Goal: Information Seeking & Learning: Learn about a topic

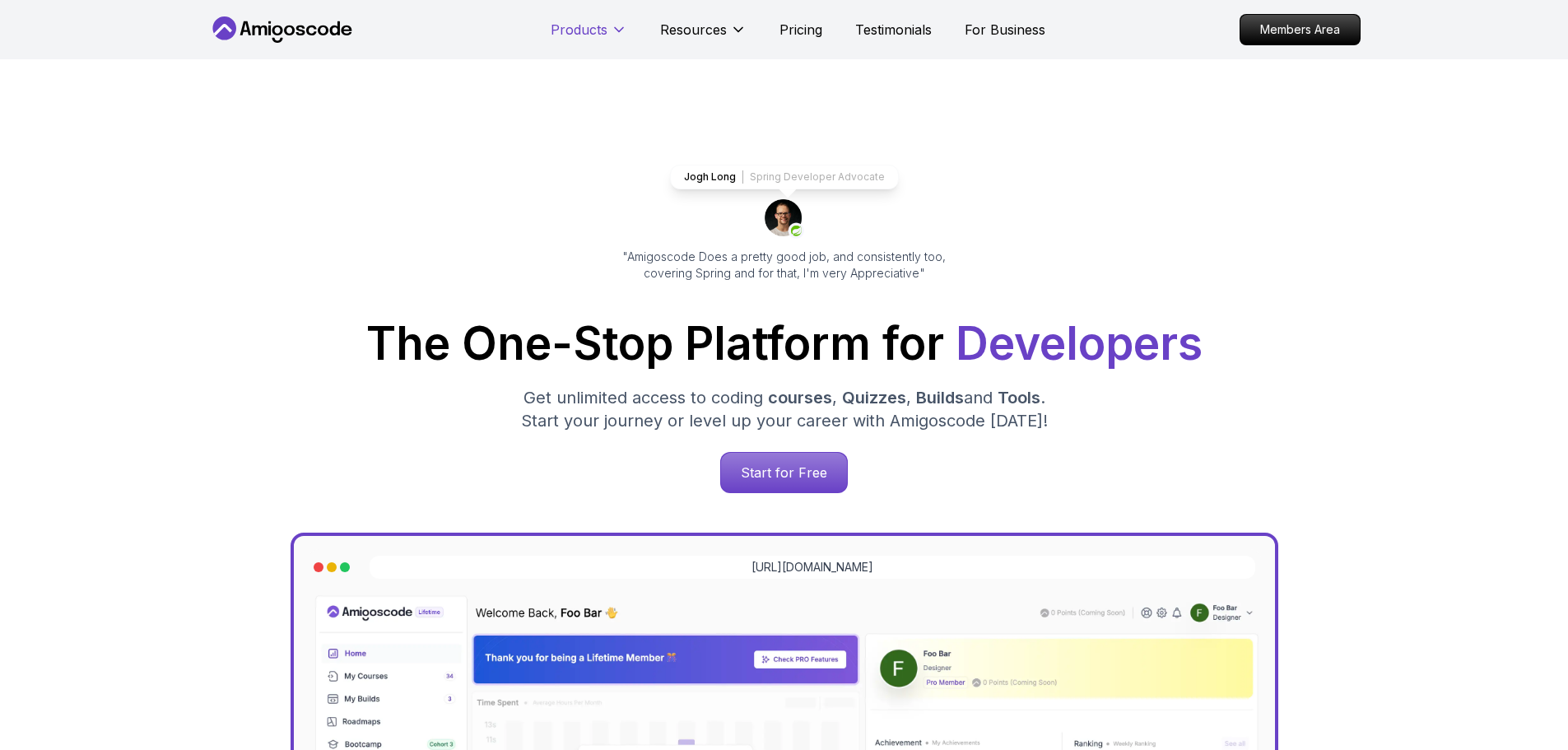
click at [626, 22] on button "Products" at bounding box center [589, 36] width 76 height 33
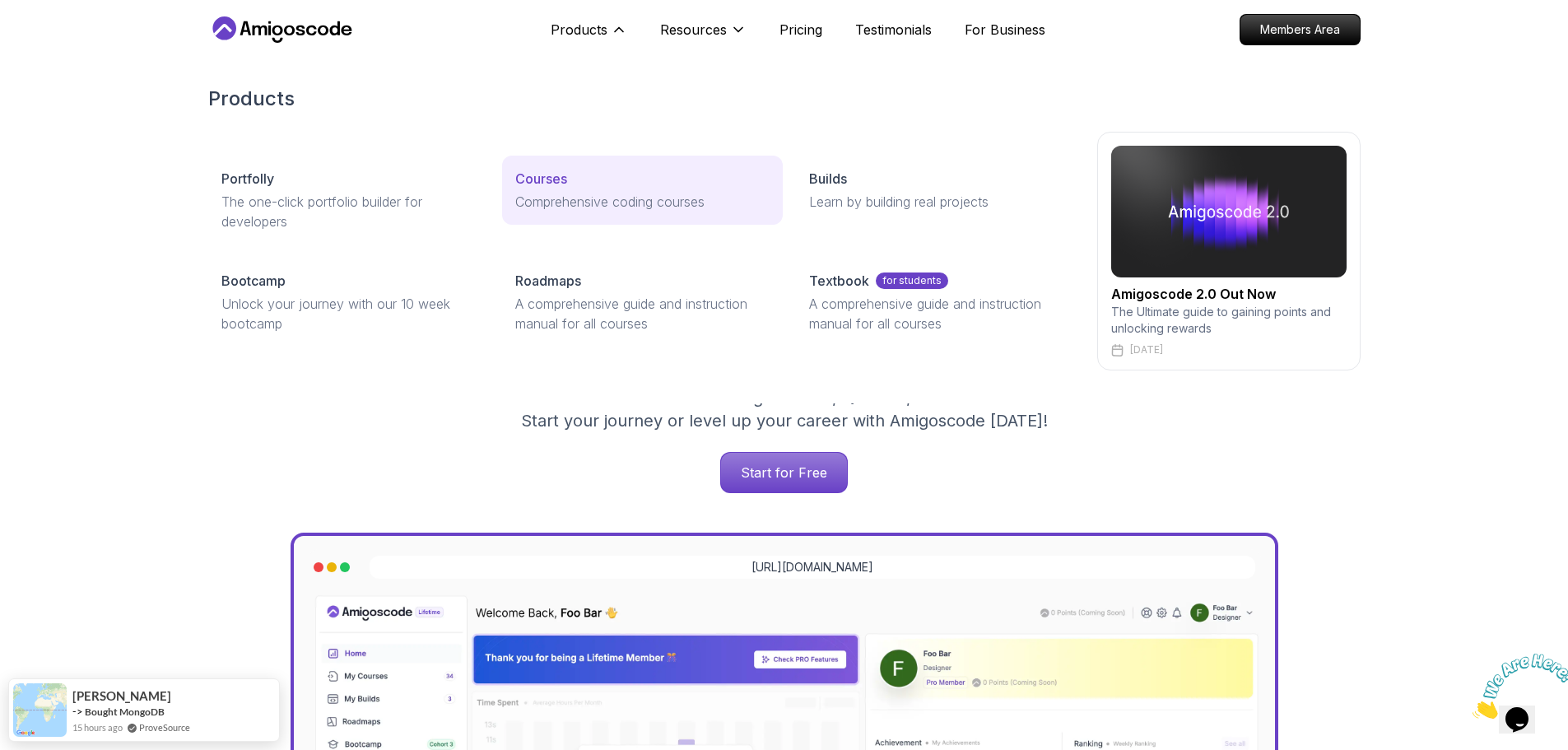
click at [551, 172] on p "Courses" at bounding box center [541, 178] width 51 height 20
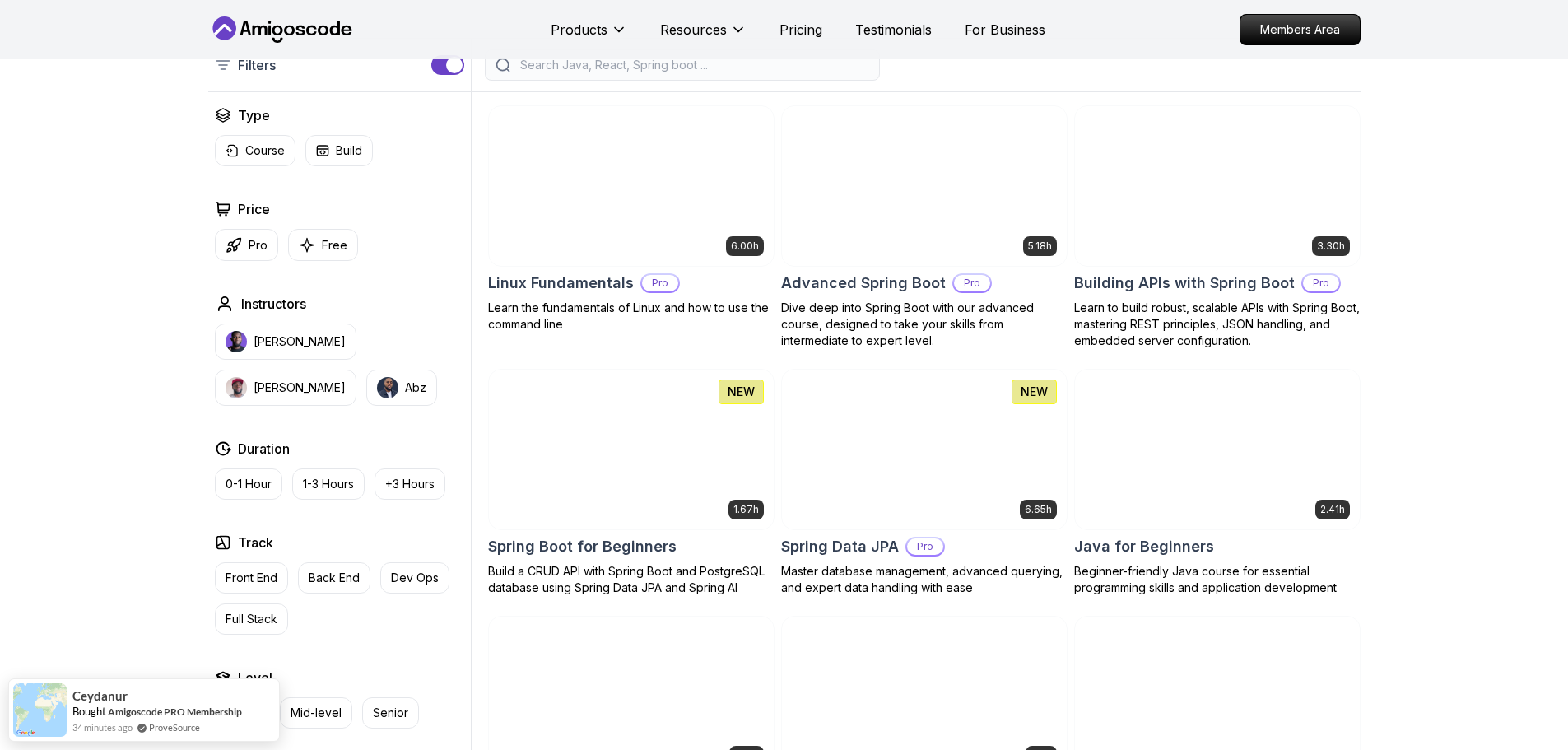
scroll to position [494, 0]
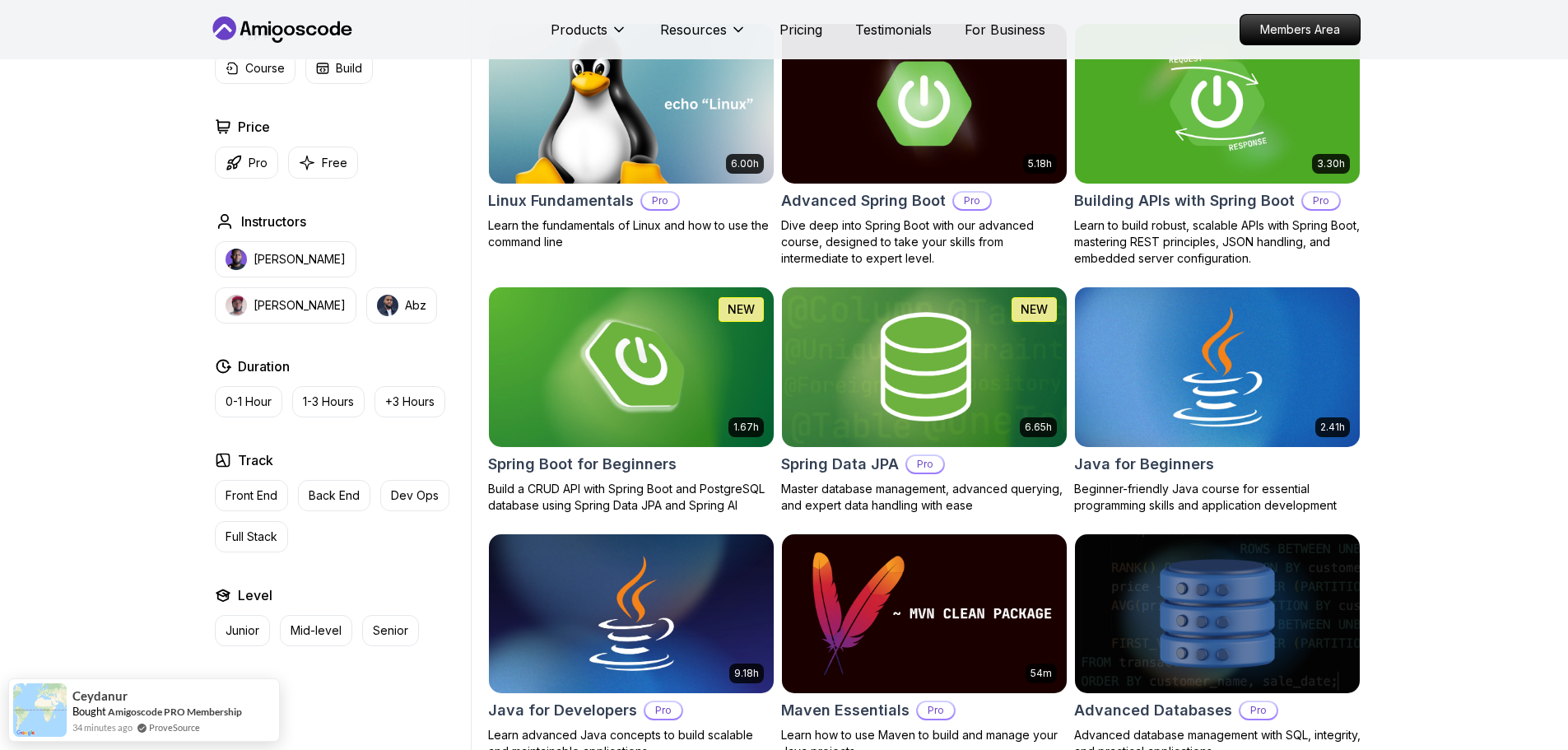
click at [1191, 451] on div "2.41h Java for Beginners Beginner-friendly Java course for essential programmin…" at bounding box center [1217, 400] width 287 height 227
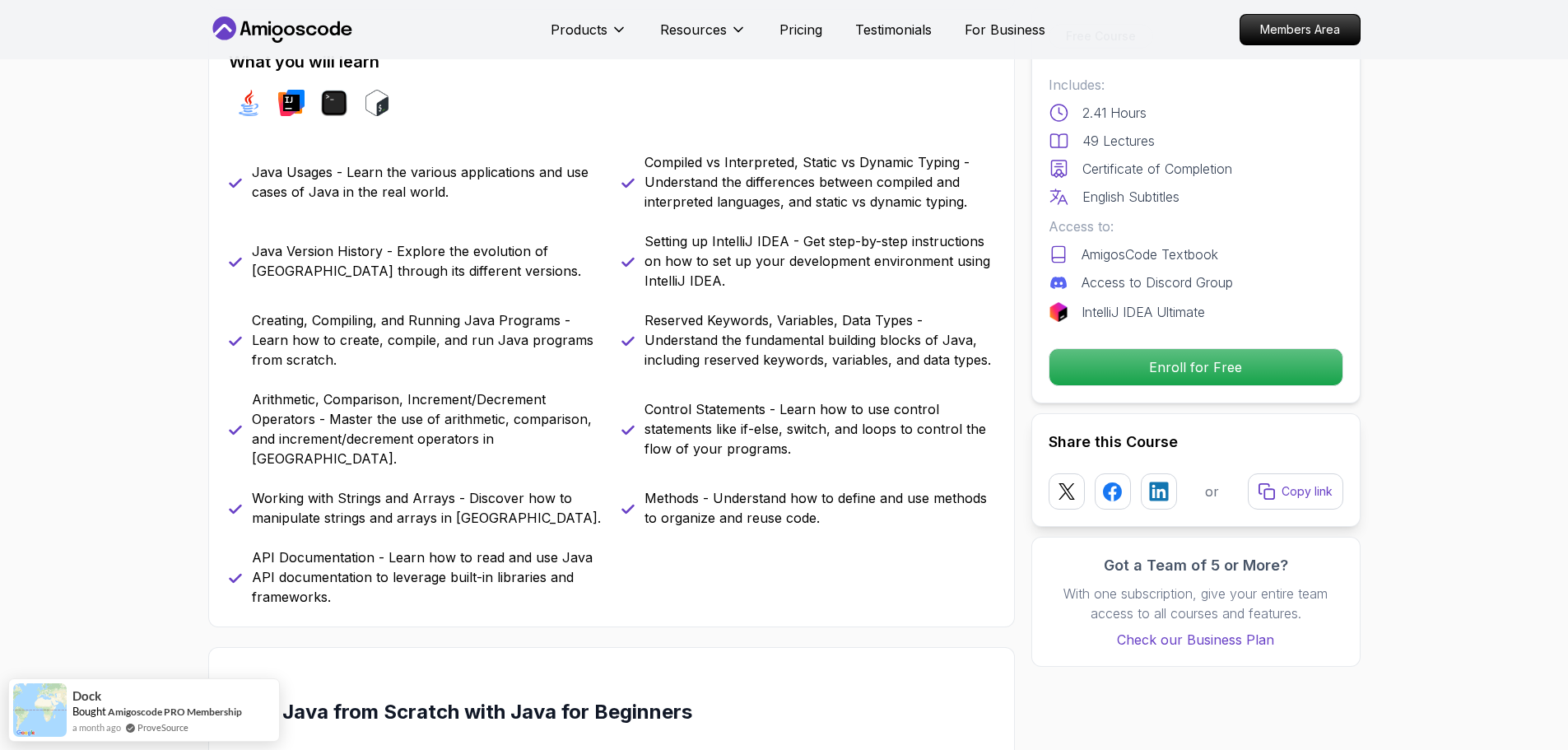
scroll to position [987, 0]
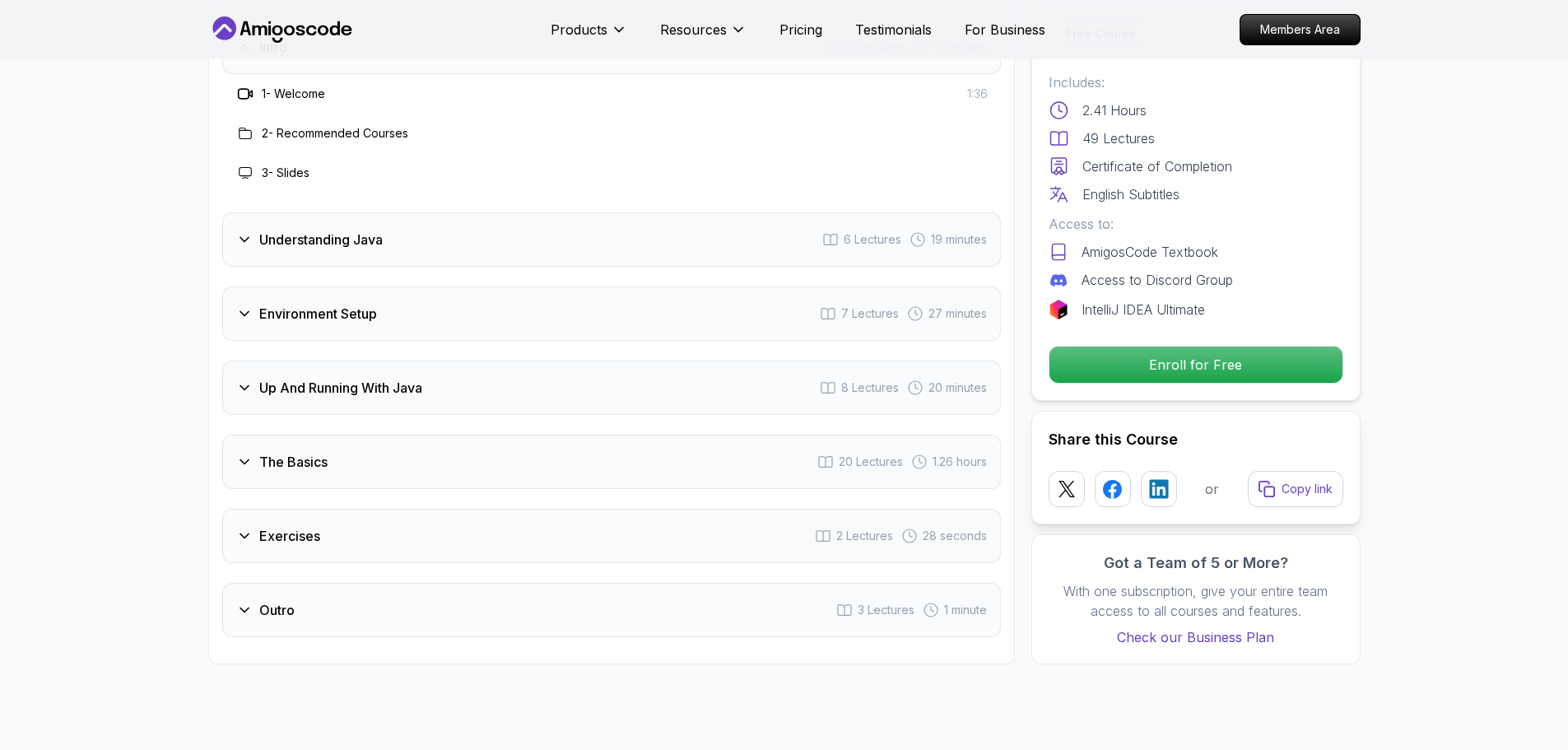
scroll to position [2469, 0]
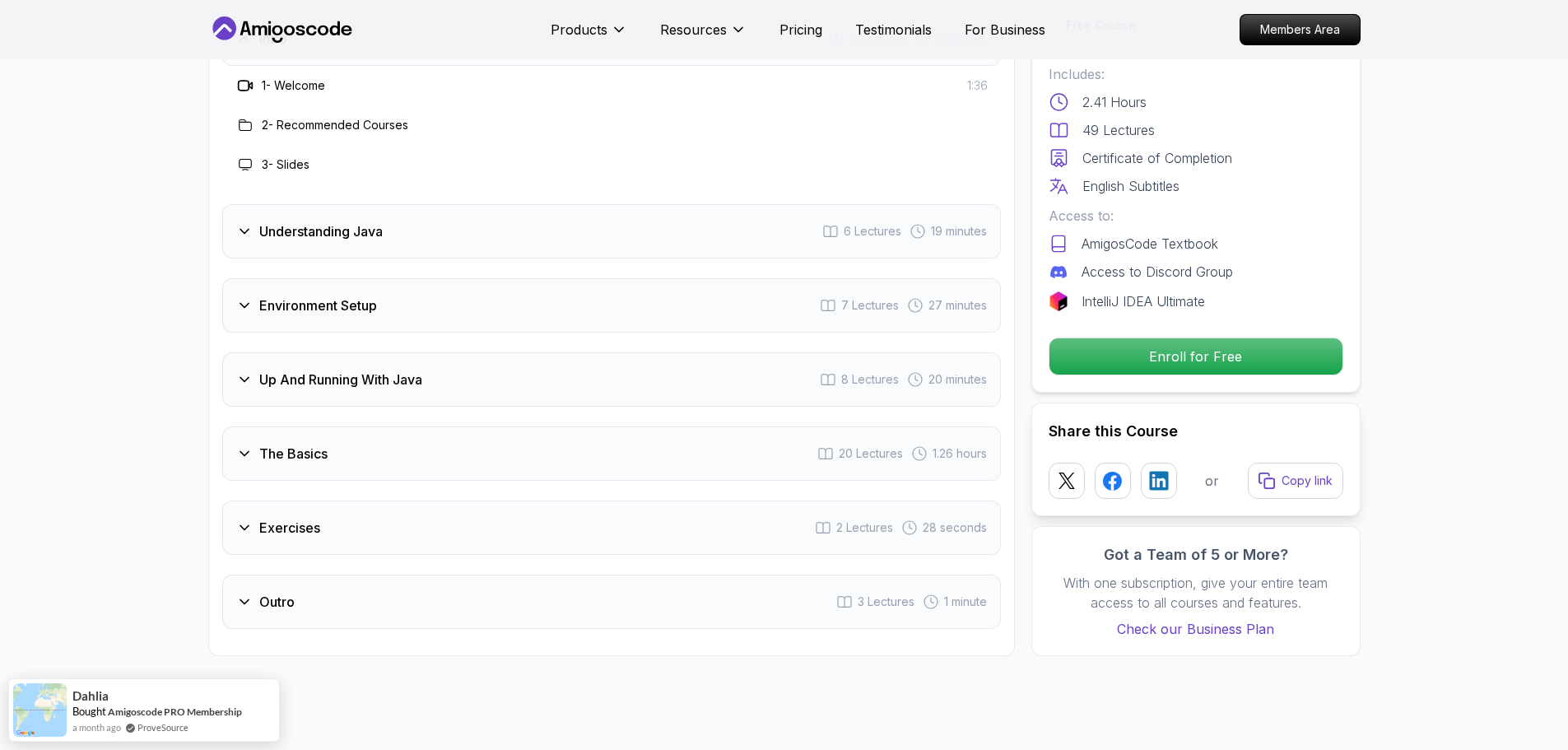
click at [323, 575] on div "Outro 3 Lectures 1 minute" at bounding box center [611, 601] width 779 height 54
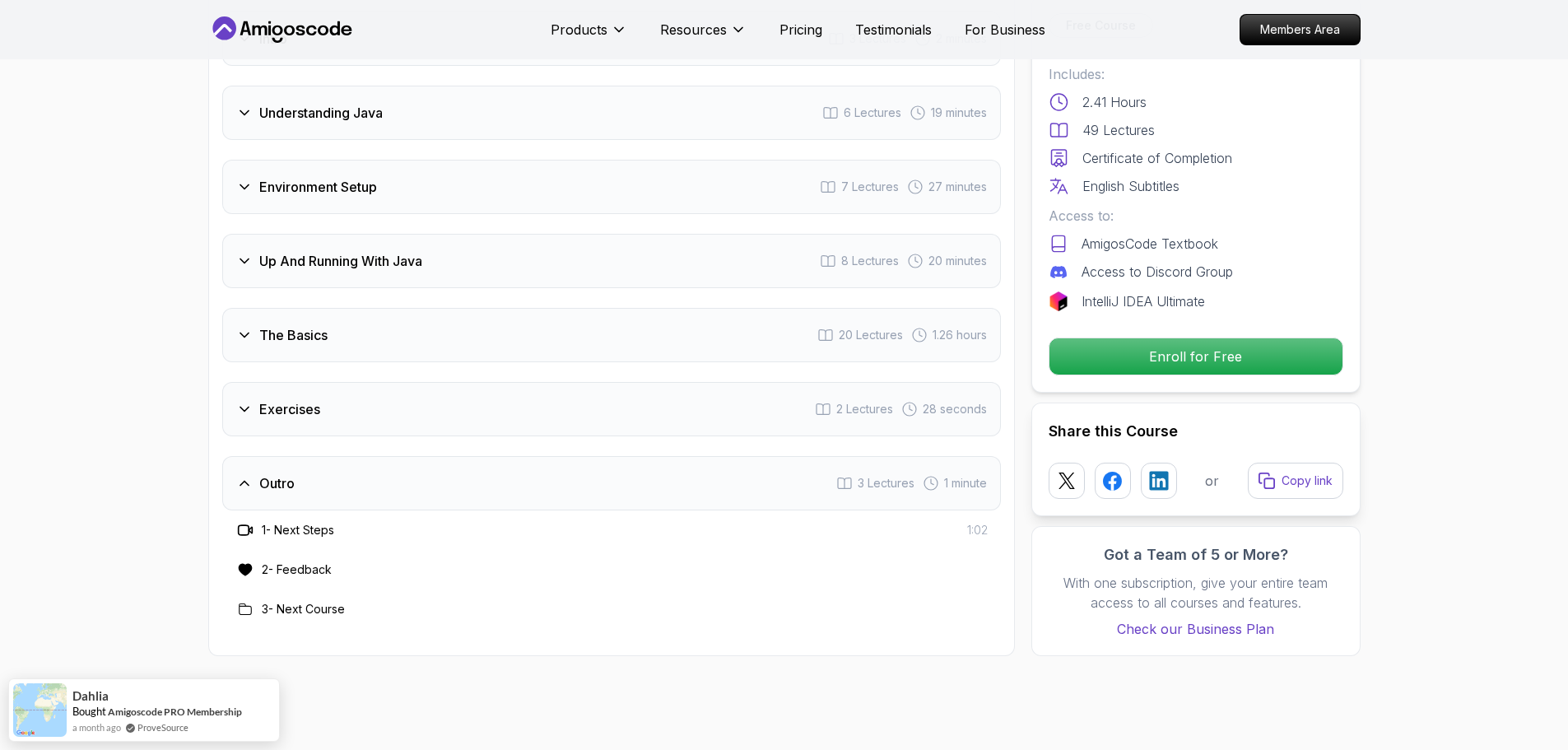
click at [358, 382] on div "Exercises 2 Lectures 28 seconds" at bounding box center [611, 409] width 779 height 54
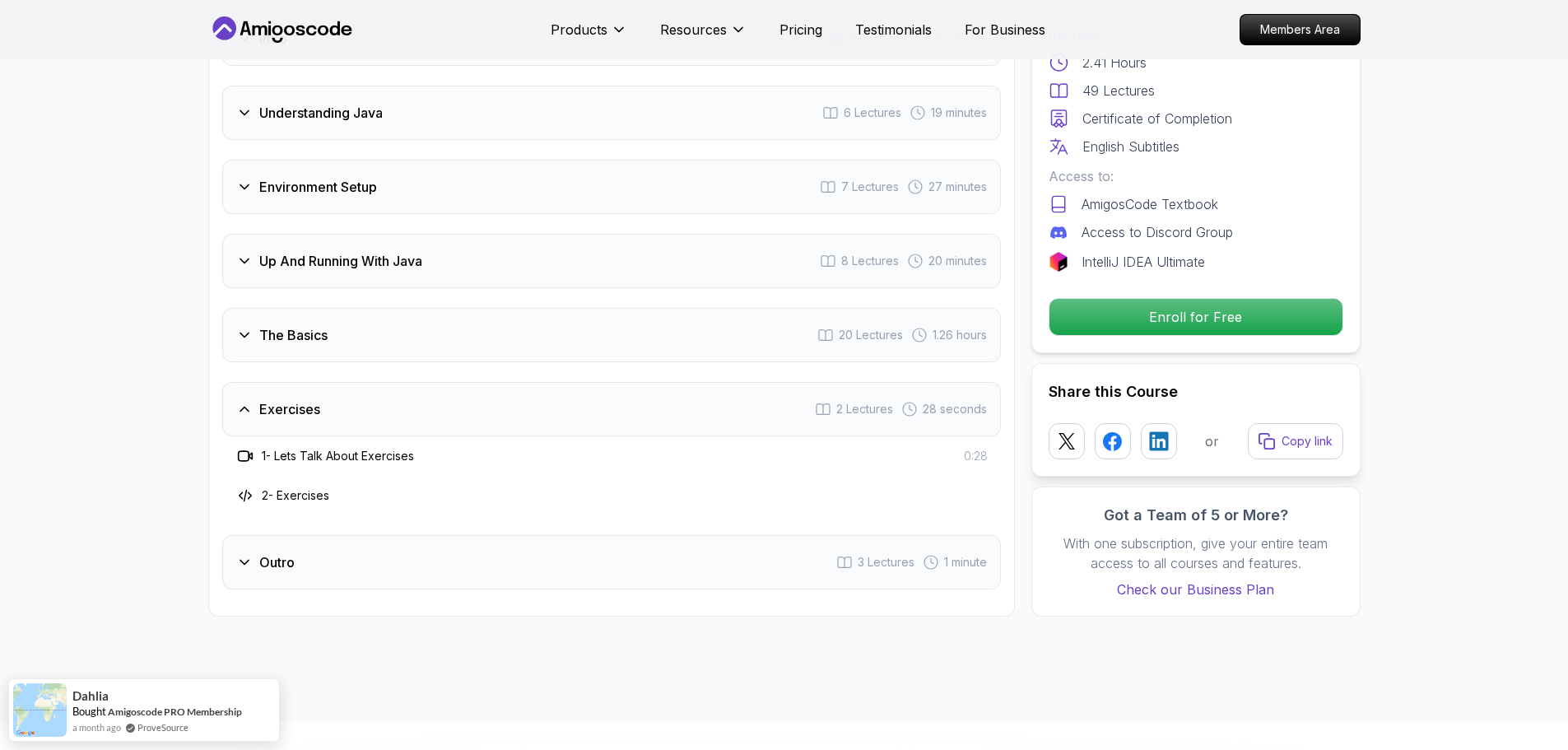
click at [374, 308] on div "The Basics 20 Lectures 1.26 hours" at bounding box center [611, 334] width 779 height 54
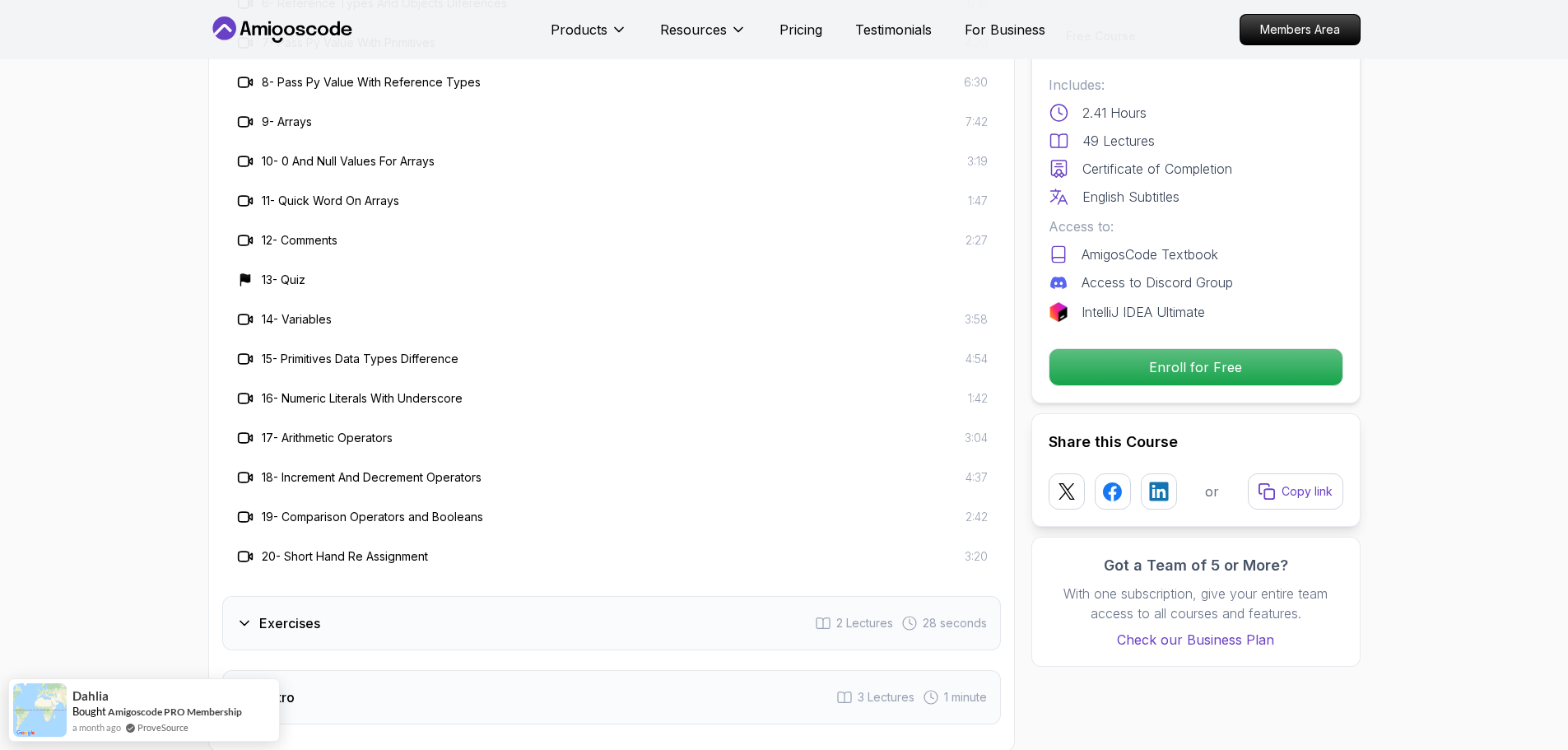
scroll to position [3292, 0]
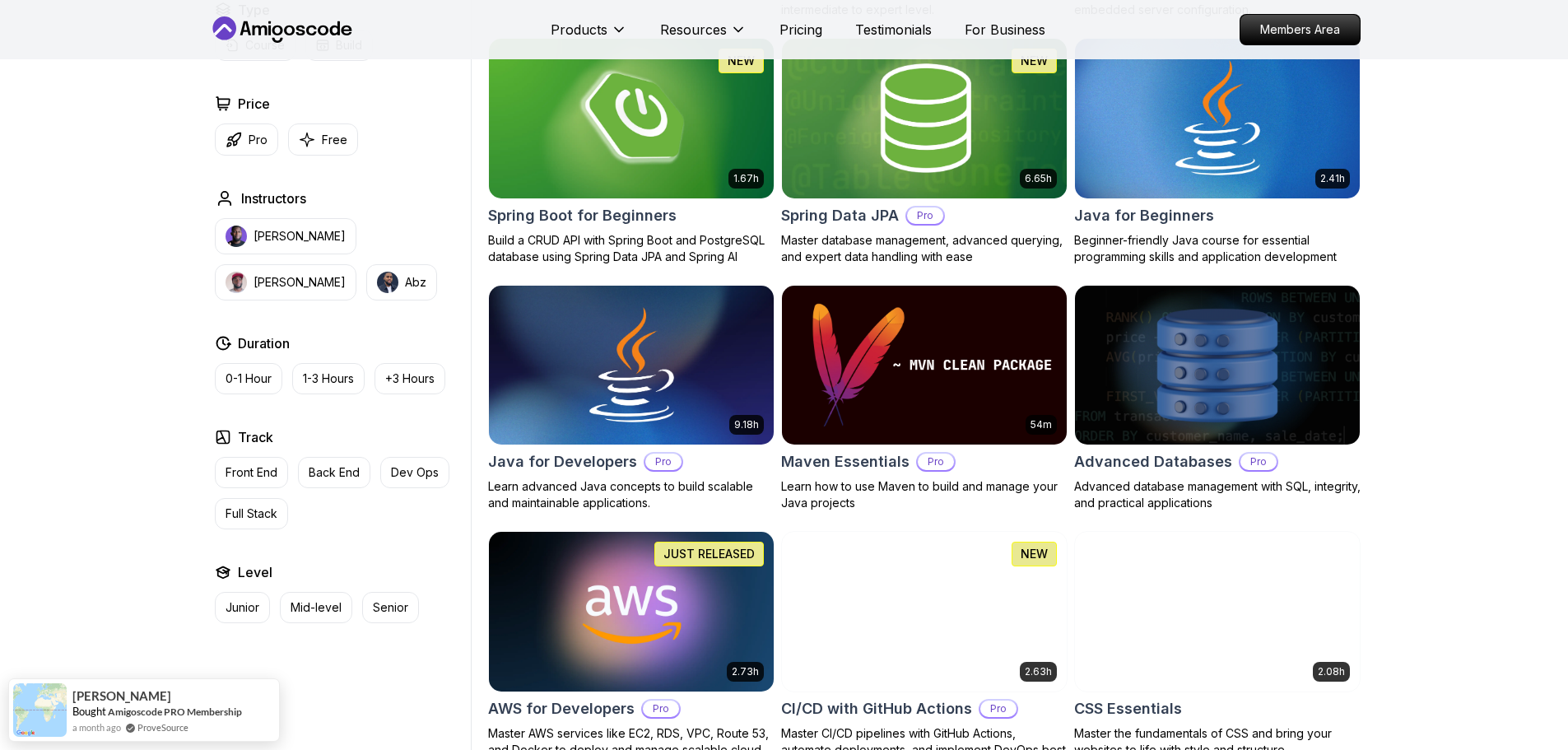
scroll to position [823, 0]
